Goal: Transaction & Acquisition: Obtain resource

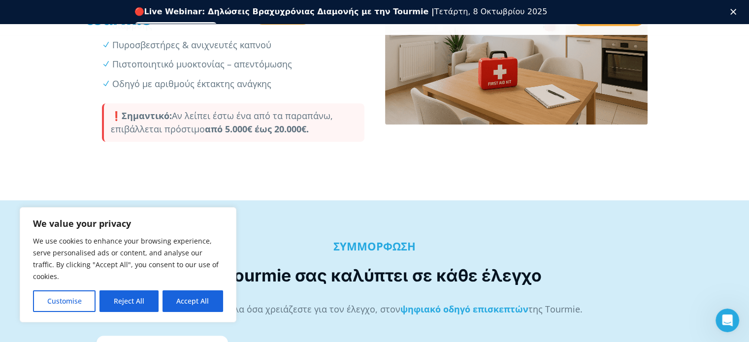
scroll to position [400, 0]
click at [189, 301] on button "Accept All" at bounding box center [193, 302] width 61 height 22
checkbox input "true"
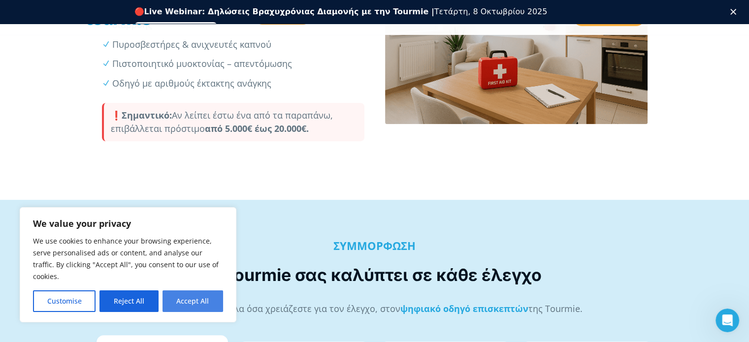
checkbox input "true"
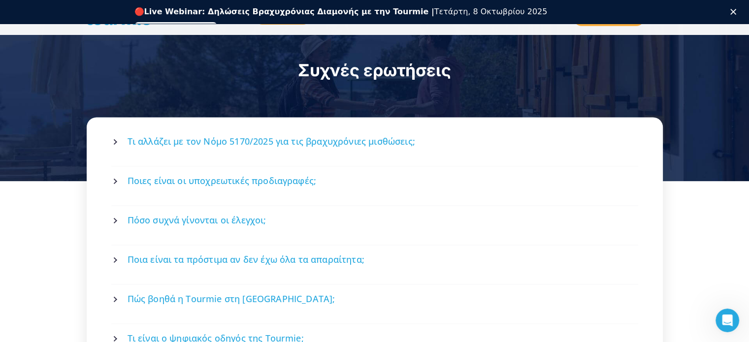
scroll to position [1302, 0]
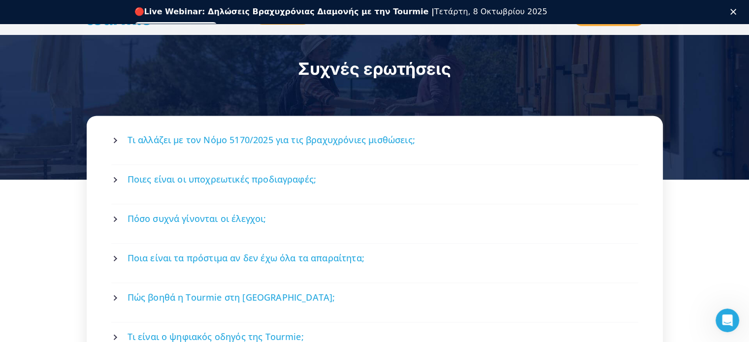
click at [249, 213] on span "Πόσο συχνά γίνονται οι έλεγχοι;" at bounding box center [197, 219] width 139 height 12
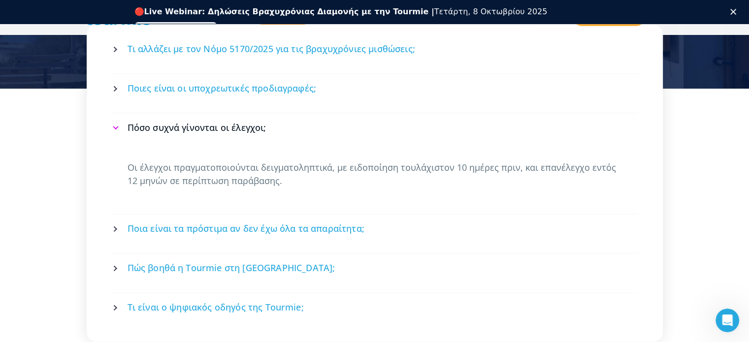
scroll to position [1403, 0]
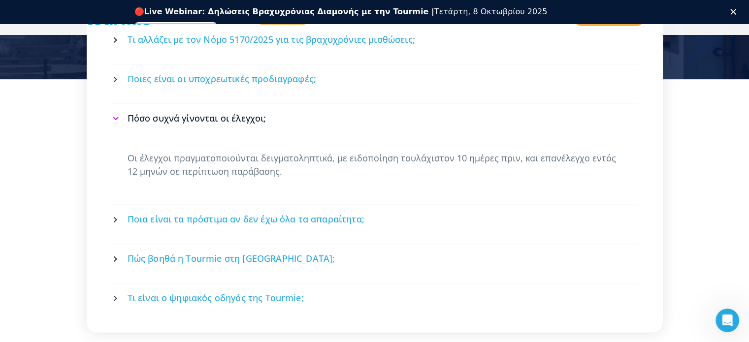
click at [266, 253] on span "Πώς βοηθά η Tourmie στη [GEOGRAPHIC_DATA];" at bounding box center [232, 259] width 208 height 12
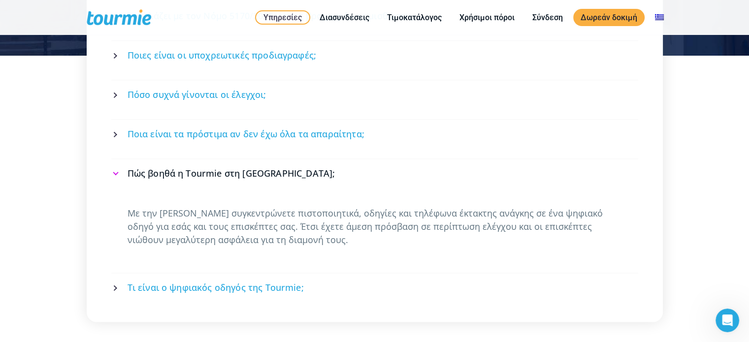
click at [252, 282] on span "Τι είναι ο ψηφιακός οδηγός της Tourmie;" at bounding box center [216, 288] width 176 height 12
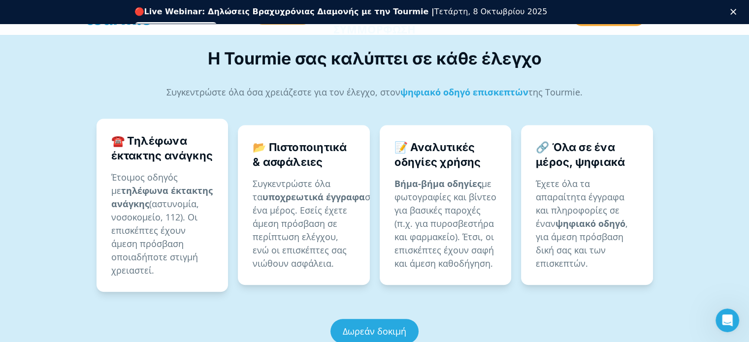
scroll to position [615, 0]
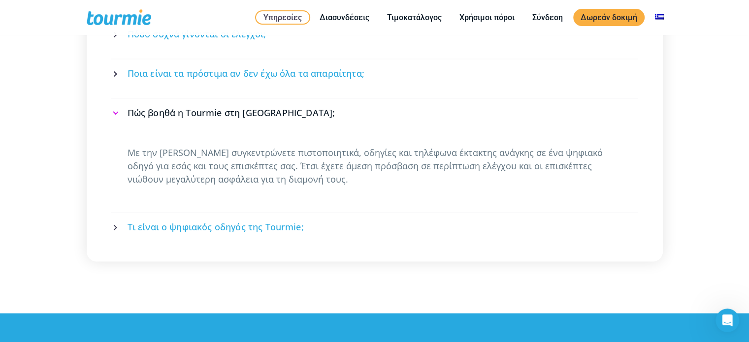
scroll to position [1555, 0]
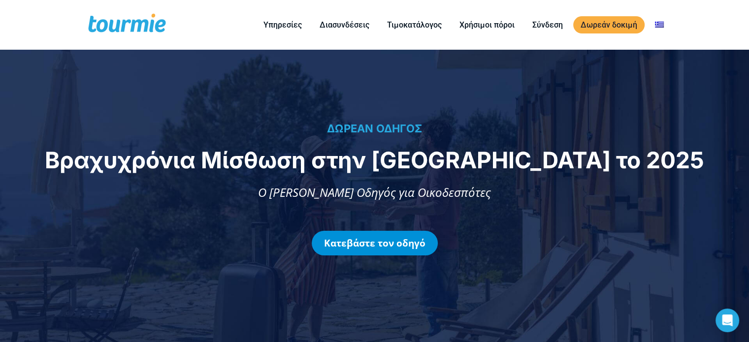
click at [382, 243] on link "Κατεβάστε τον οδηγό" at bounding box center [375, 243] width 126 height 25
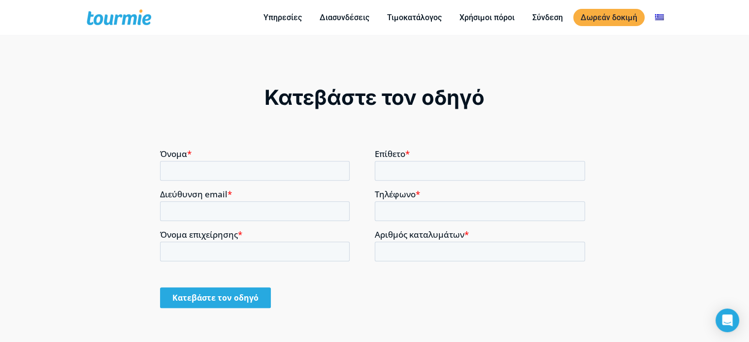
scroll to position [703, 0]
click at [191, 169] on input "Όνομα *" at bounding box center [255, 170] width 190 height 20
type input "ΔΗΜΟΣ"
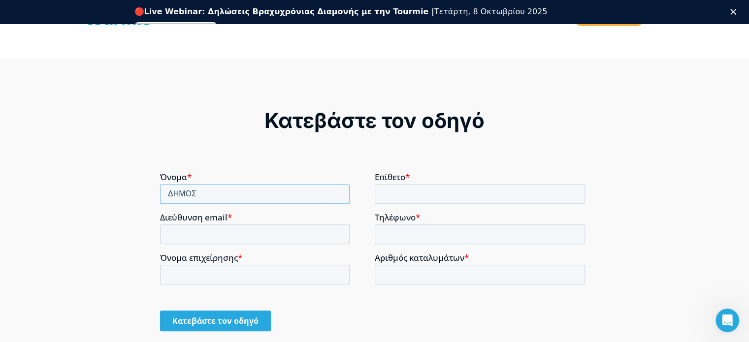
scroll to position [0, 0]
click at [393, 194] on input "Επίθετο *" at bounding box center [480, 194] width 211 height 20
type input "ΗΛΙΟΠΟΥΛΟΣ"
click at [238, 235] on input "Διεύθυνση email *" at bounding box center [255, 234] width 190 height 20
type input "diliop53@gmail.com"
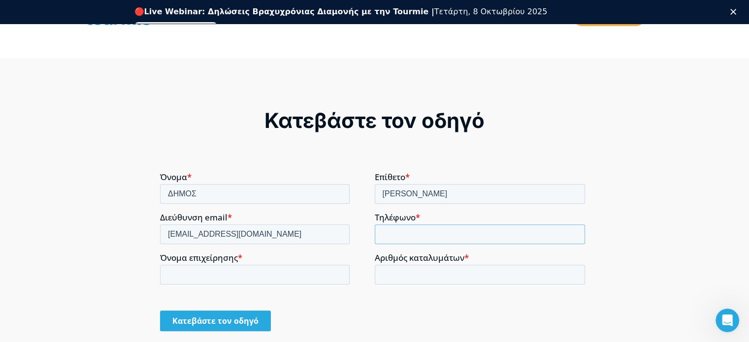
click at [383, 234] on input "Τηλέφωνο *" at bounding box center [480, 234] width 211 height 20
type input "+306972723060"
click at [305, 275] on input "Όνομα επιχείρησης *" at bounding box center [255, 275] width 190 height 20
type input "PANOPRIMA VILLAS"
click at [396, 272] on input "Αριθμός καταλυμάτων *" at bounding box center [480, 275] width 211 height 20
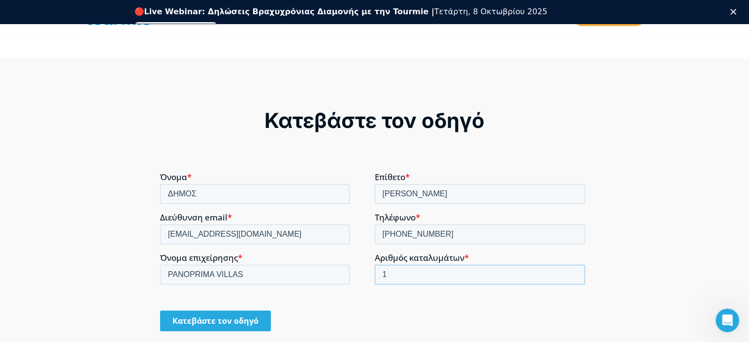
click at [573, 271] on input "1" at bounding box center [480, 275] width 211 height 20
type input "2"
click at [573, 271] on input "2" at bounding box center [480, 275] width 211 height 20
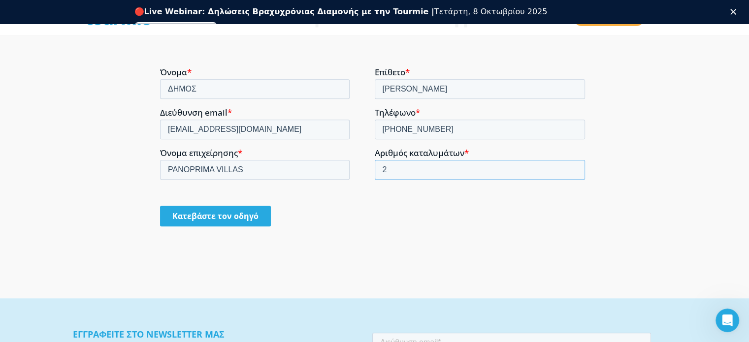
scroll to position [818, 0]
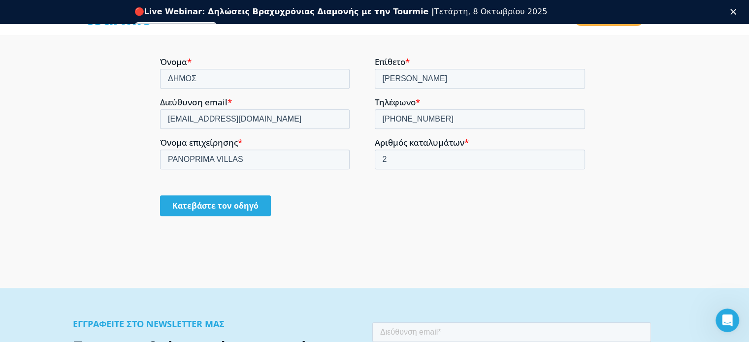
click at [217, 204] on input "Κατεβάστε τον οδηγό" at bounding box center [215, 205] width 111 height 21
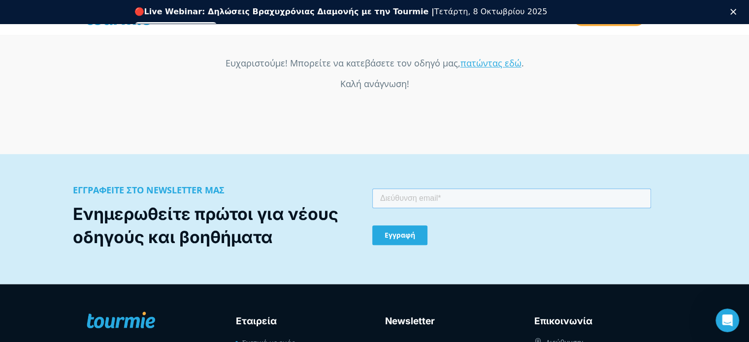
click at [406, 200] on input "email" at bounding box center [512, 199] width 279 height 20
type input "diliop53@gmail.com"
click at [404, 239] on input "Εγγραφή" at bounding box center [400, 236] width 55 height 20
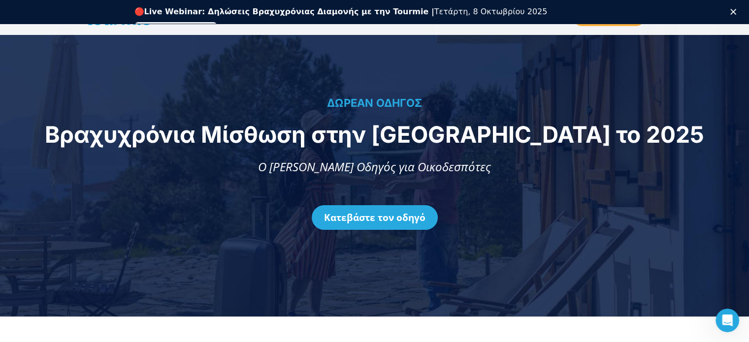
scroll to position [51, 0]
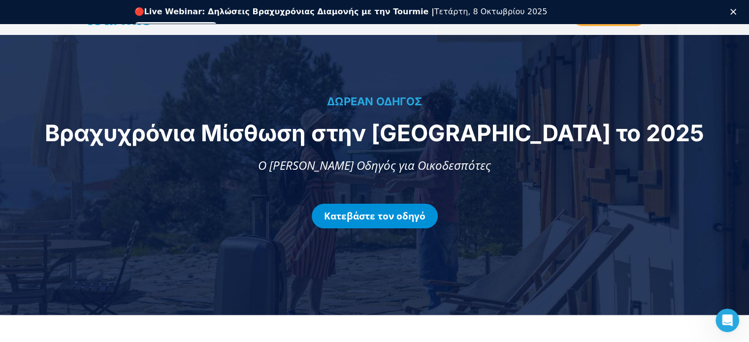
click at [389, 218] on link "Κατεβάστε τον οδηγό" at bounding box center [375, 216] width 126 height 25
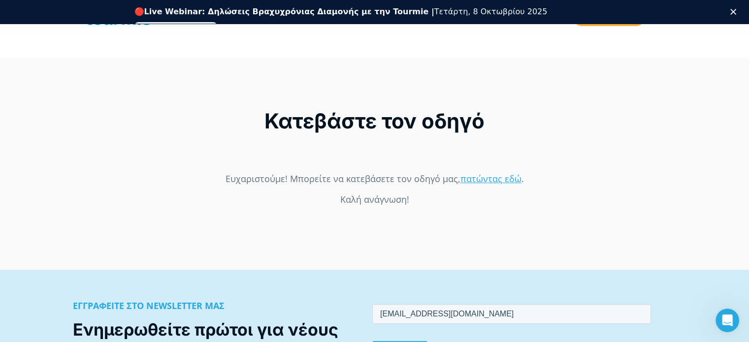
scroll to position [703, 0]
click at [476, 178] on link "πατώντας εδώ" at bounding box center [491, 178] width 61 height 12
